Goal: Check status: Check status

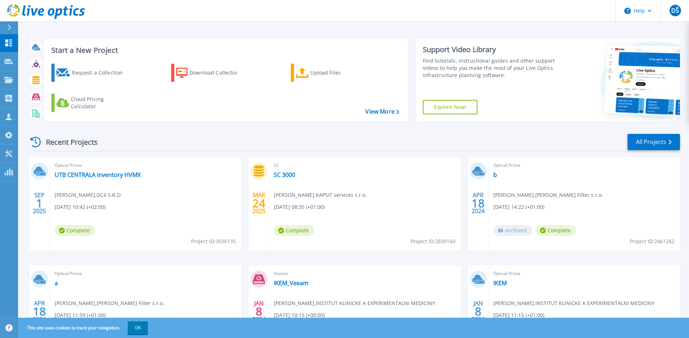
click at [156, 178] on div "Optical Prime UTB CENTRALA inventory HVMX [PERSON_NAME] , DC4 S.R.O [DATE] 10:4…" at bounding box center [145, 204] width 191 height 94
click at [118, 172] on link "UTB CENTRALA inventory HVMX" at bounding box center [98, 174] width 86 height 7
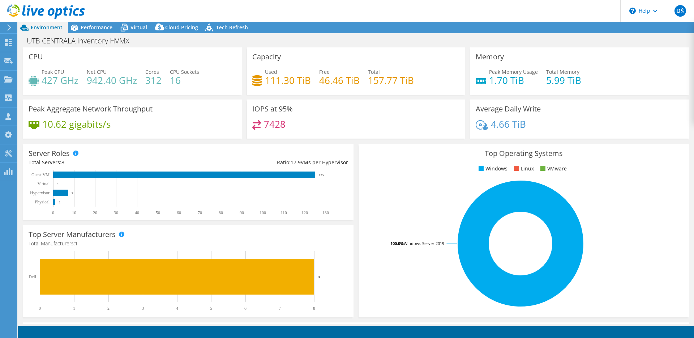
select select "USD"
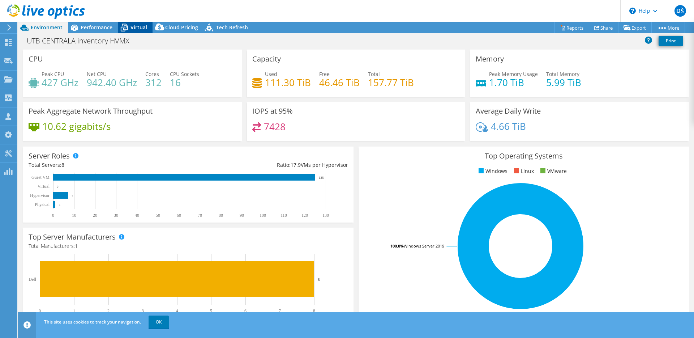
click at [134, 27] on span "Virtual" at bounding box center [139, 27] width 17 height 7
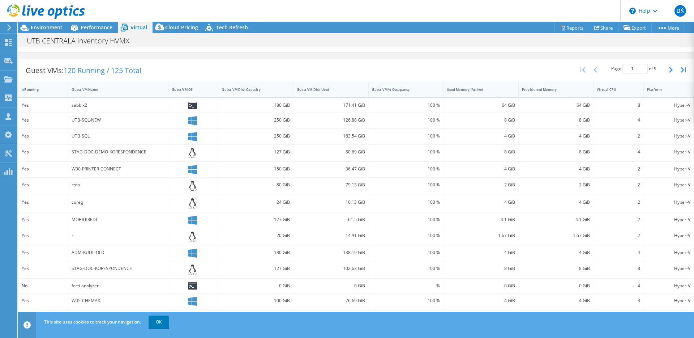
scroll to position [152, 0]
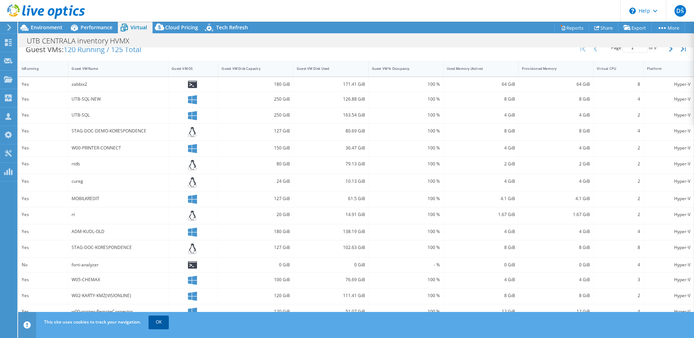
click at [158, 328] on link "OK" at bounding box center [159, 321] width 20 height 13
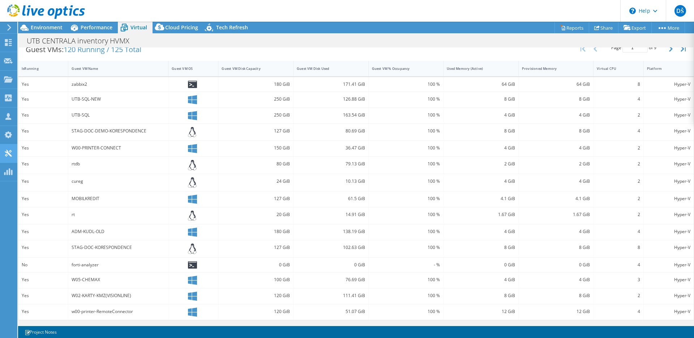
scroll to position [0, 0]
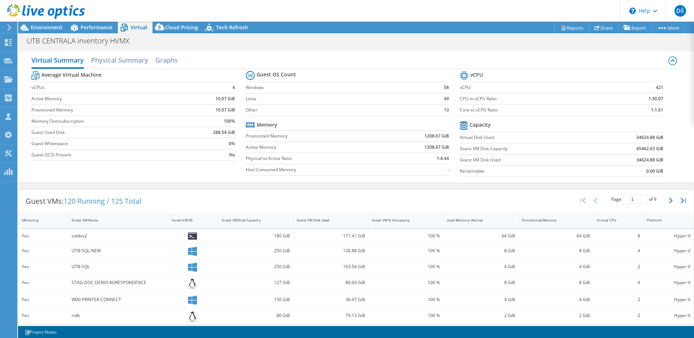
click at [91, 221] on div "Guest VM Name" at bounding box center [114, 220] width 85 height 5
click at [668, 202] on button "button" at bounding box center [672, 200] width 12 height 14
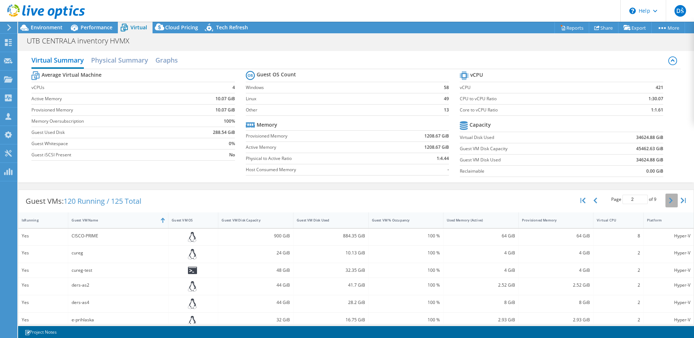
click at [668, 200] on button "button" at bounding box center [672, 200] width 12 height 14
click at [669, 202] on icon "button" at bounding box center [671, 200] width 4 height 6
click at [669, 201] on icon "button" at bounding box center [671, 200] width 4 height 6
click at [669, 200] on icon "button" at bounding box center [671, 200] width 4 height 6
click at [667, 203] on button "button" at bounding box center [672, 200] width 12 height 14
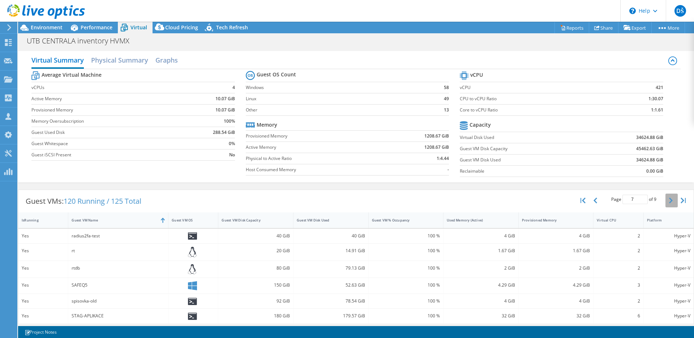
click at [667, 203] on button "button" at bounding box center [672, 200] width 12 height 14
click at [594, 200] on icon "button" at bounding box center [596, 200] width 4 height 6
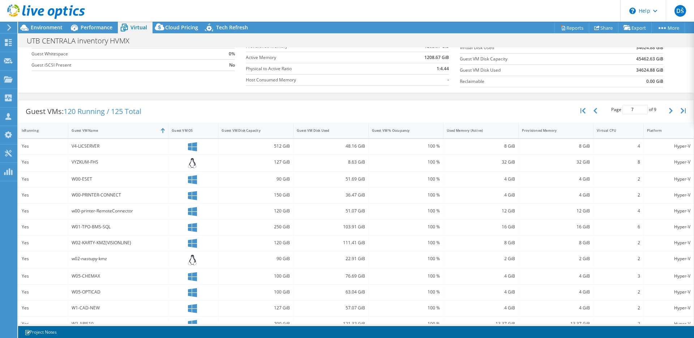
scroll to position [7, 0]
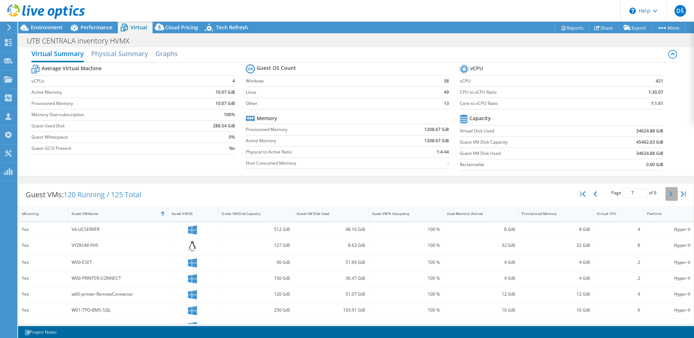
click at [669, 193] on icon "button" at bounding box center [671, 194] width 4 height 6
click at [405, 13] on header "DŠ Partner Team Member [PERSON_NAME] [EMAIL_ADDRESS][DOMAIN_NAME] [DOMAIN_NAME]…" at bounding box center [347, 11] width 694 height 22
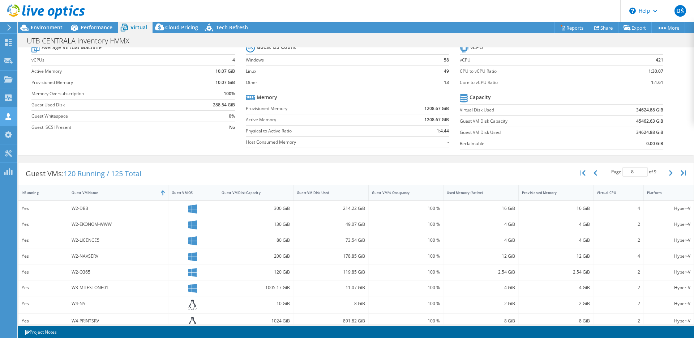
scroll to position [0, 0]
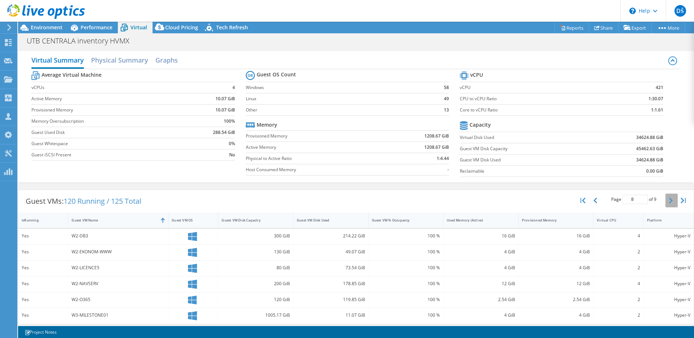
click at [669, 200] on icon "button" at bounding box center [671, 200] width 4 height 6
type input "9"
